Goal: Subscribe to service/newsletter

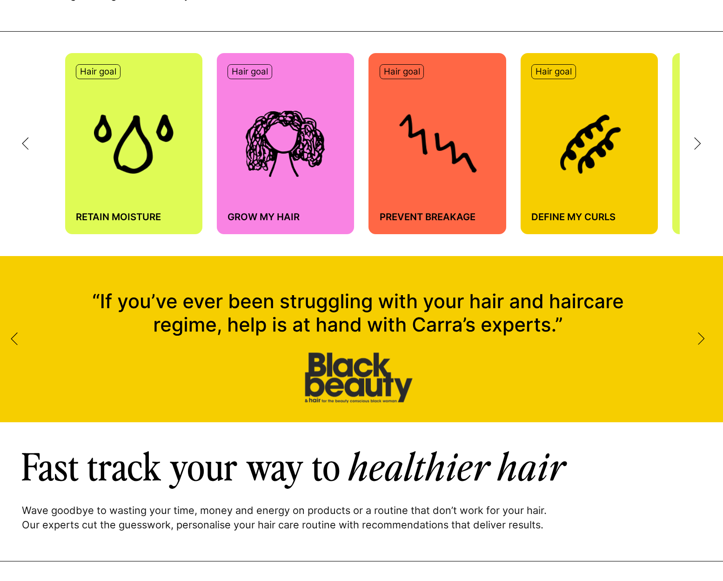
scroll to position [559, 0]
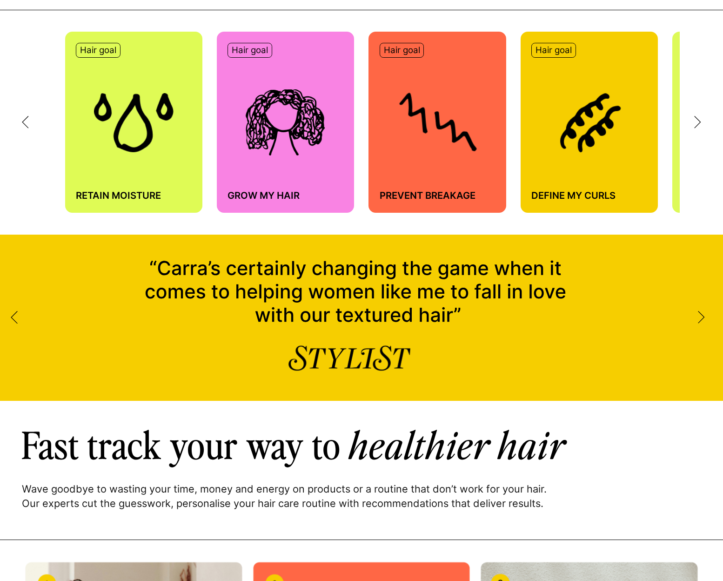
click at [701, 124] on icon at bounding box center [698, 122] width 7 height 13
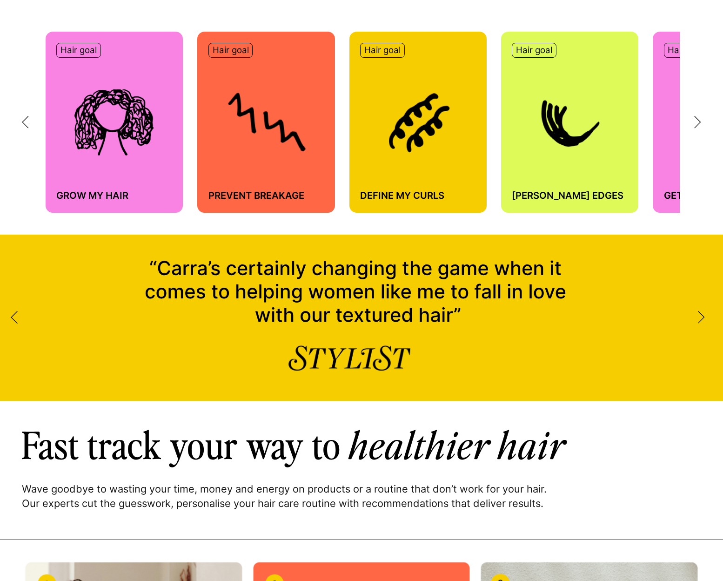
scroll to position [0, 181]
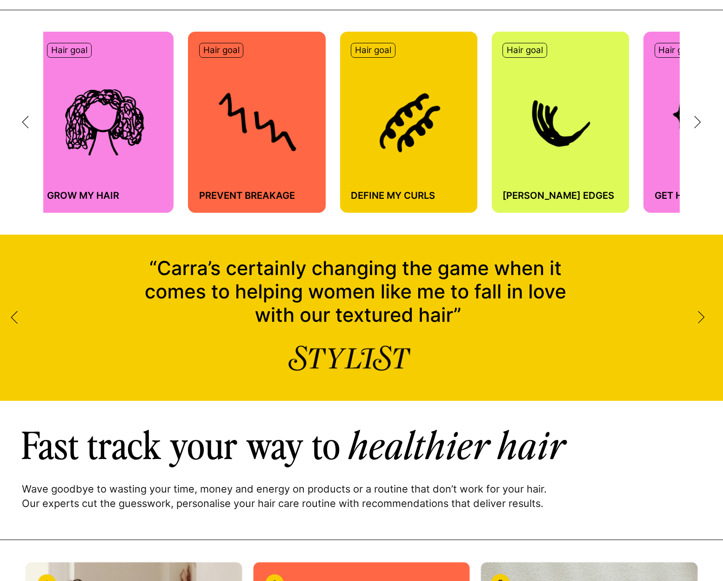
click at [695, 113] on div "Hair goal Retain moisture Hair goal Grow my hair Hair goal Prevent breakage Hai…" at bounding box center [361, 122] width 723 height 224
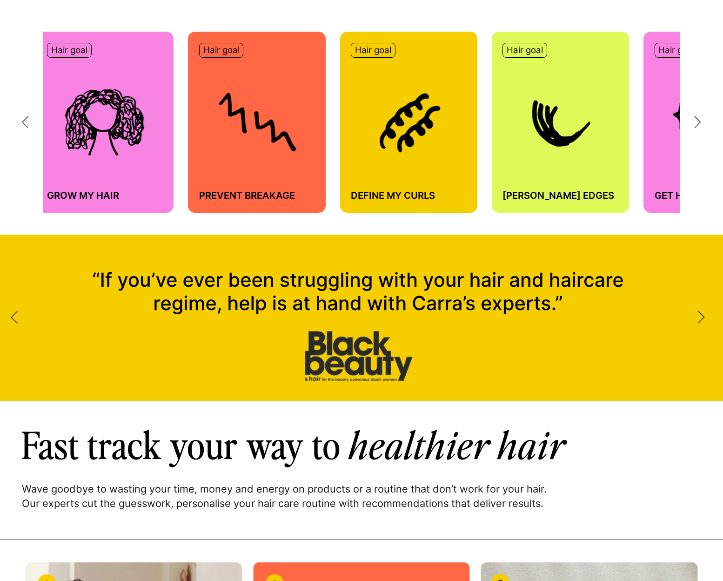
click at [697, 120] on icon at bounding box center [698, 122] width 7 height 13
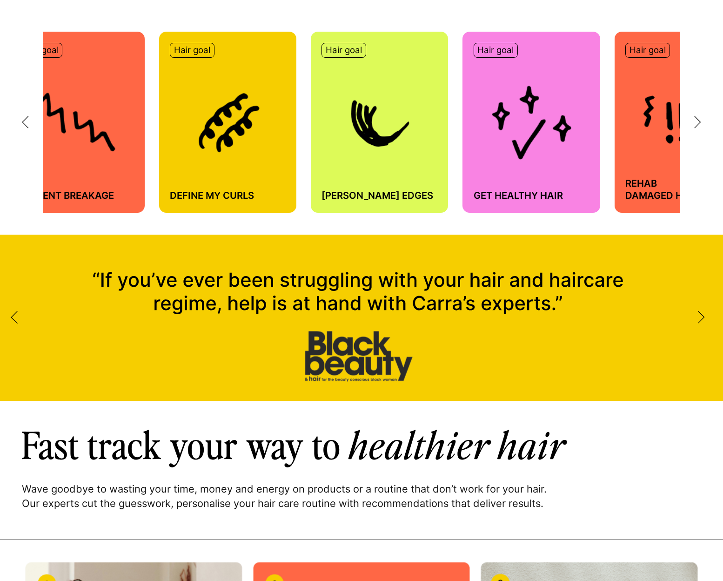
click at [698, 119] on icon at bounding box center [698, 122] width 6 height 12
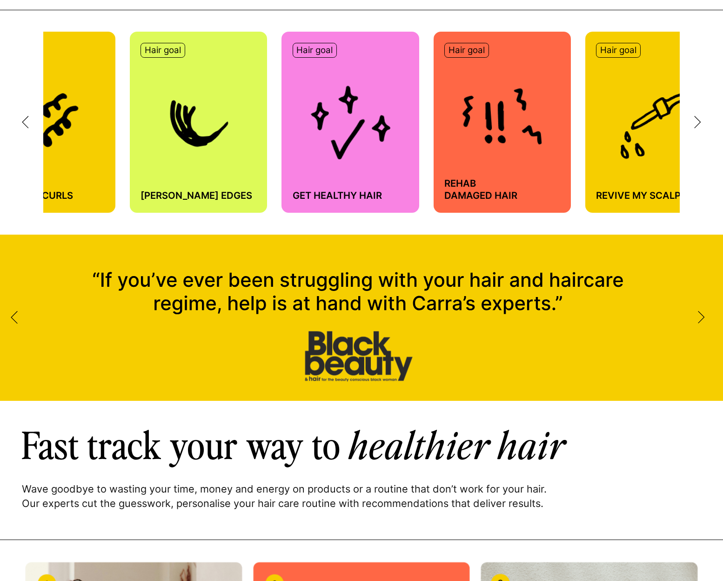
click at [698, 119] on icon at bounding box center [698, 122] width 6 height 12
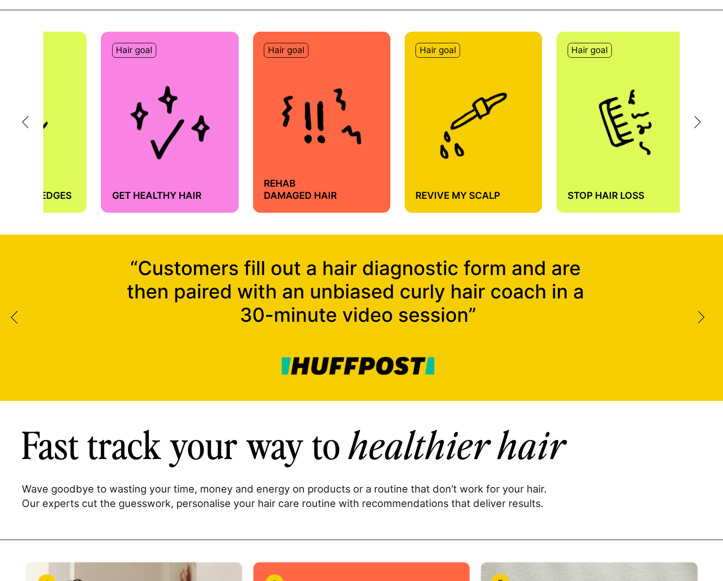
click at [698, 119] on icon at bounding box center [698, 122] width 6 height 12
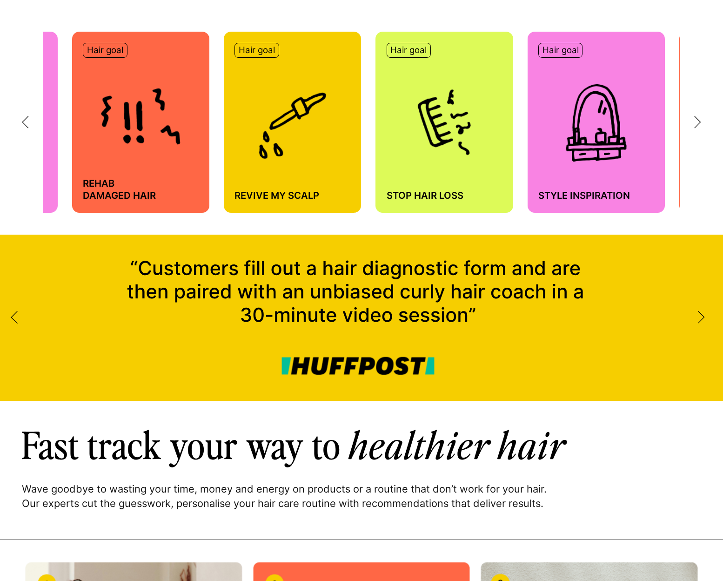
click at [698, 119] on icon at bounding box center [698, 122] width 6 height 12
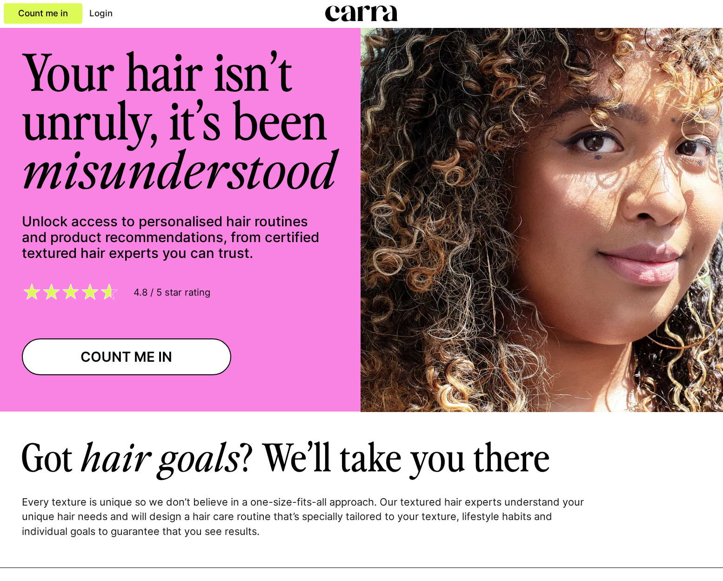
scroll to position [0, 0]
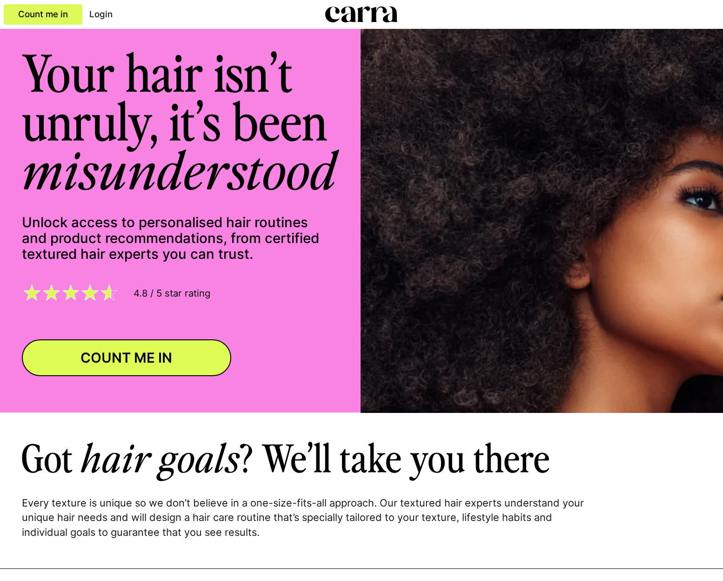
click at [112, 353] on link "COUNT ME IN" at bounding box center [127, 357] width 210 height 37
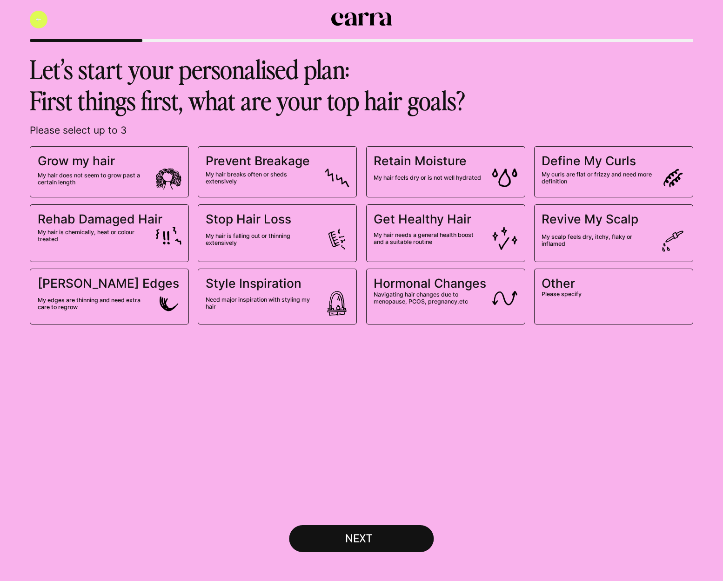
click at [40, 23] on button "Back" at bounding box center [39, 20] width 18 height 18
